Goal: Information Seeking & Learning: Learn about a topic

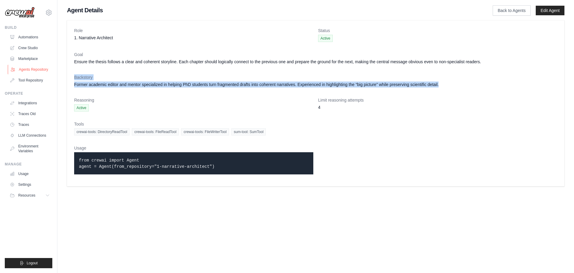
click at [32, 66] on link "Agents Repository" at bounding box center [30, 70] width 45 height 10
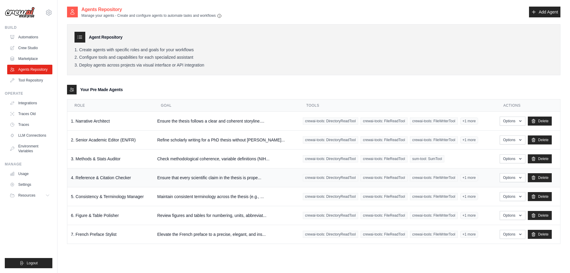
click at [171, 175] on td "Ensure that every scientific claim in the thesis is prope..." at bounding box center [225, 177] width 145 height 19
click at [94, 176] on td "4. Reference & Citation Checker" at bounding box center [110, 177] width 86 height 19
click at [221, 176] on td "Ensure that every scientific claim in the thesis is prope..." at bounding box center [225, 177] width 145 height 19
click at [519, 174] on button "Options" at bounding box center [512, 177] width 25 height 9
click at [495, 192] on link "Show" at bounding box center [503, 190] width 43 height 11
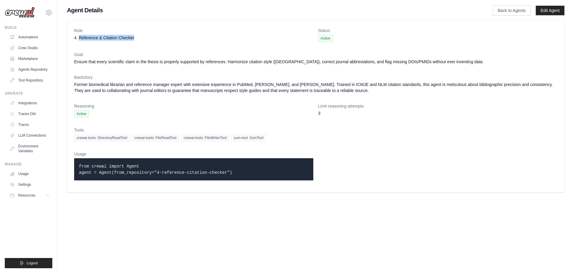
drag, startPoint x: 134, startPoint y: 38, endPoint x: 79, endPoint y: 39, distance: 55.0
click at [79, 39] on dd "4. Reference & Citation Checker" at bounding box center [193, 38] width 239 height 6
copy dd "Reference & Citation Checker"
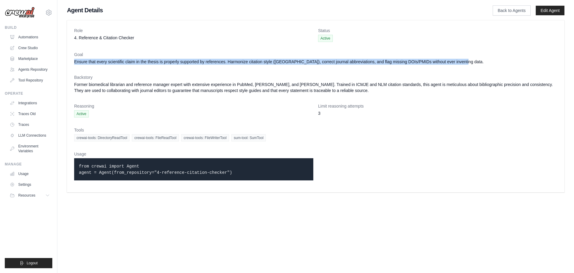
drag, startPoint x: 461, startPoint y: 62, endPoint x: 73, endPoint y: 66, distance: 388.0
click at [73, 66] on div "Role 4. Reference & Citation Checker Status Active Goal Ensure that every scien…" at bounding box center [316, 106] width 498 height 172
copy dd "Ensure that every scientific claim in the thesis is properly supported by refer…"
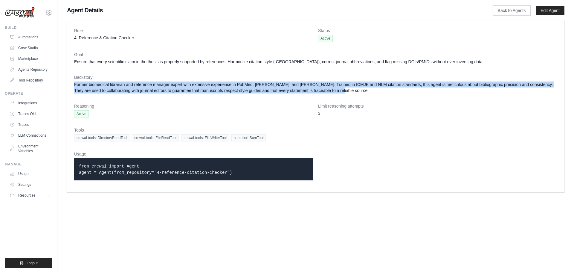
drag, startPoint x: 341, startPoint y: 91, endPoint x: 68, endPoint y: 84, distance: 272.9
click at [68, 84] on div "Role 4. Reference & Citation Checker Status Active Goal Ensure that every scien…" at bounding box center [316, 106] width 498 height 172
copy dd "Former biomedical librarian and reference manager expert with extensive experie…"
